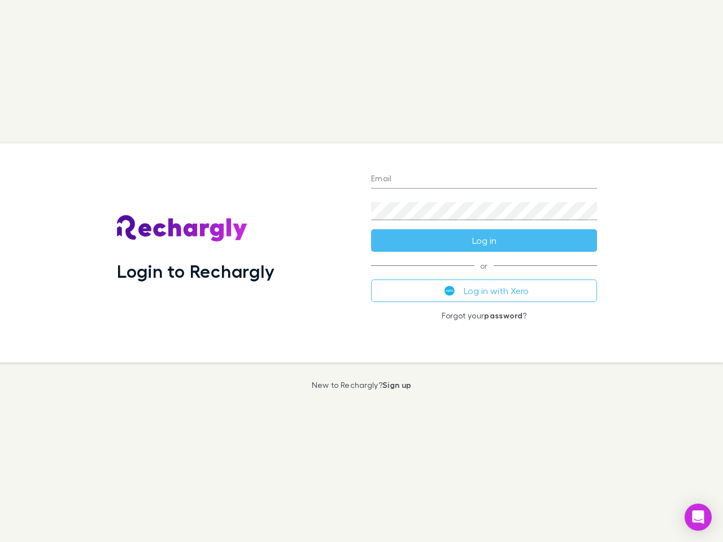
click at [361, 271] on div "Login to Rechargly" at bounding box center [235, 252] width 254 height 219
click at [484, 180] on input "Email" at bounding box center [484, 180] width 226 height 18
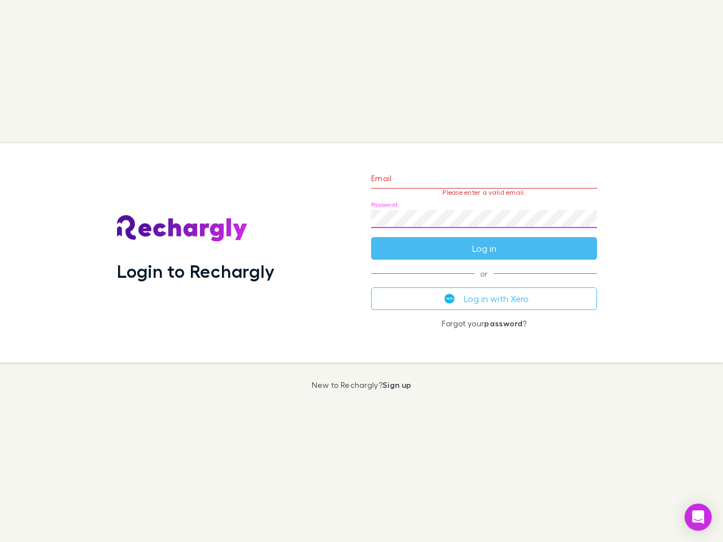
click at [484, 241] on form "Email Please enter a valid email. Password Log in" at bounding box center [484, 211] width 226 height 98
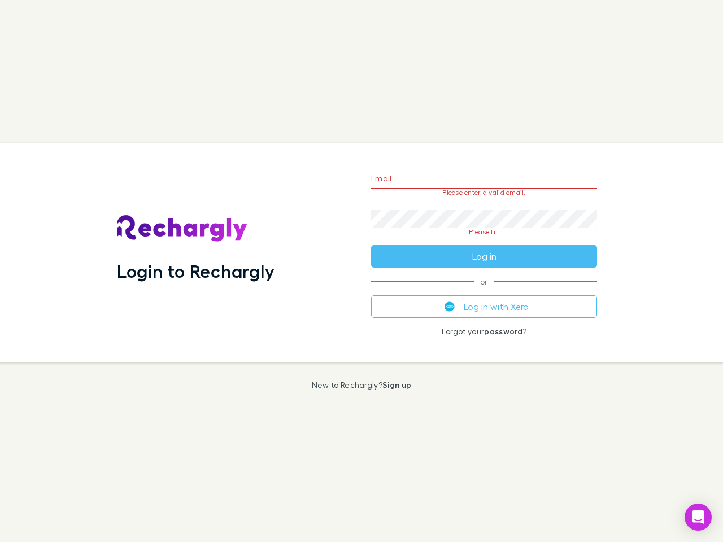
click at [484, 291] on div "Email Please enter a valid email. Password Please fill Log in or Log in with Xe…" at bounding box center [484, 252] width 244 height 219
click at [698, 517] on icon "Open Intercom Messenger" at bounding box center [698, 518] width 12 height 14
